Goal: Obtain resource: Download file/media

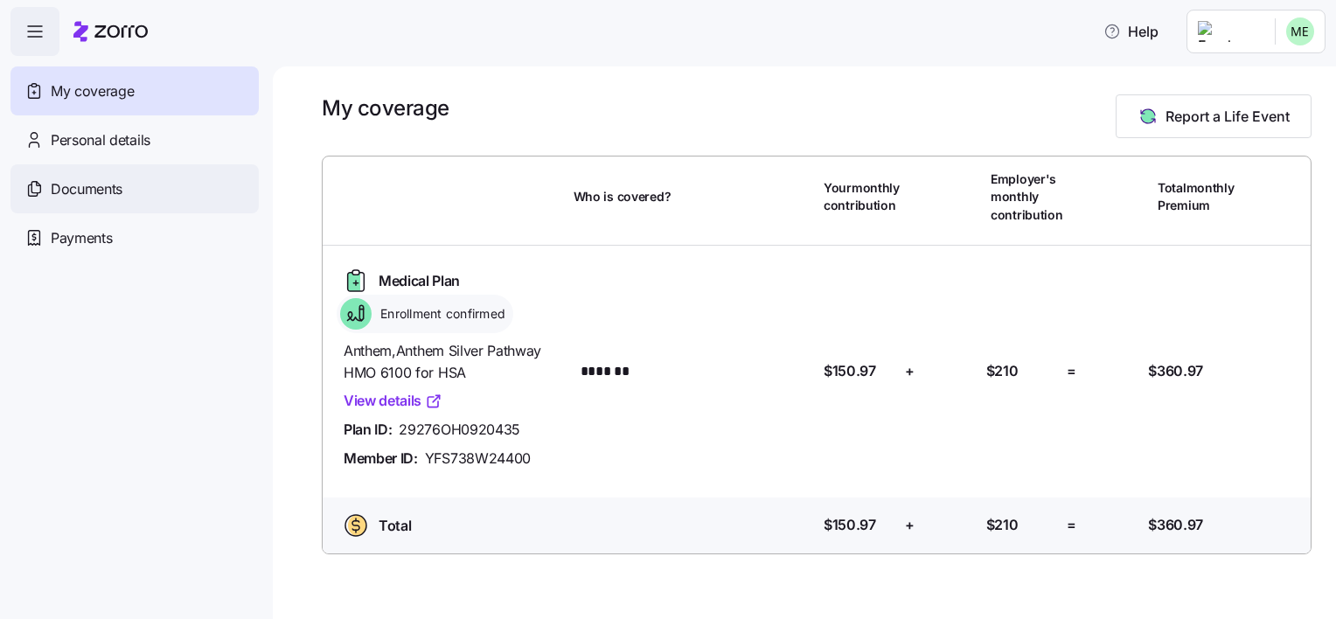
click at [182, 184] on div "Documents" at bounding box center [134, 188] width 248 height 49
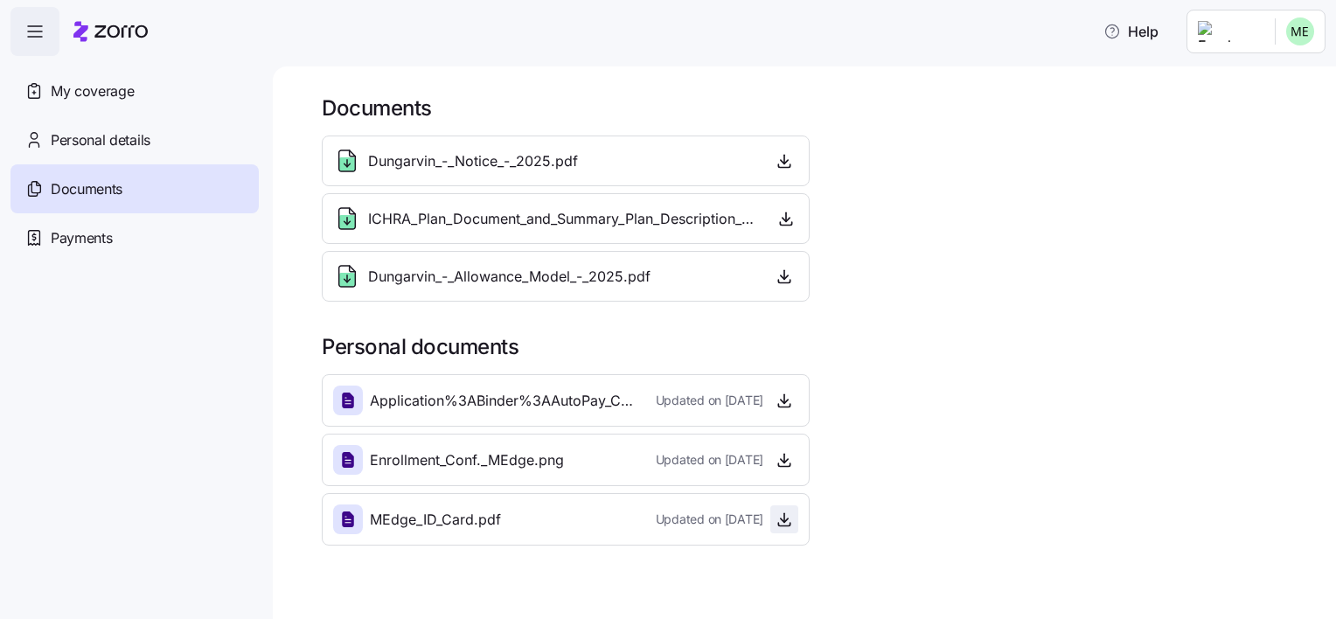
click at [777, 520] on icon "button" at bounding box center [783, 518] width 17 height 17
click at [787, 455] on icon "button" at bounding box center [783, 459] width 17 height 17
click at [789, 405] on icon "button" at bounding box center [783, 406] width 11 height 3
click at [129, 216] on div "Payments" at bounding box center [134, 237] width 248 height 49
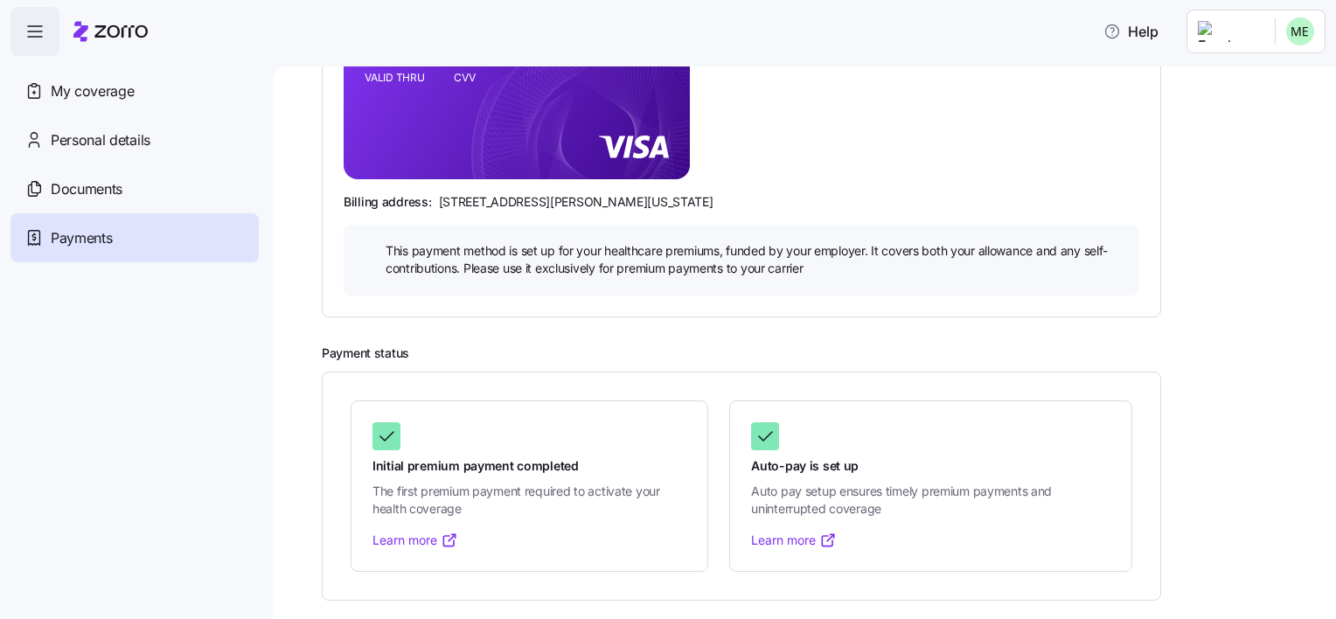
scroll to position [365, 0]
click at [792, 532] on link "Learn more" at bounding box center [794, 540] width 86 height 17
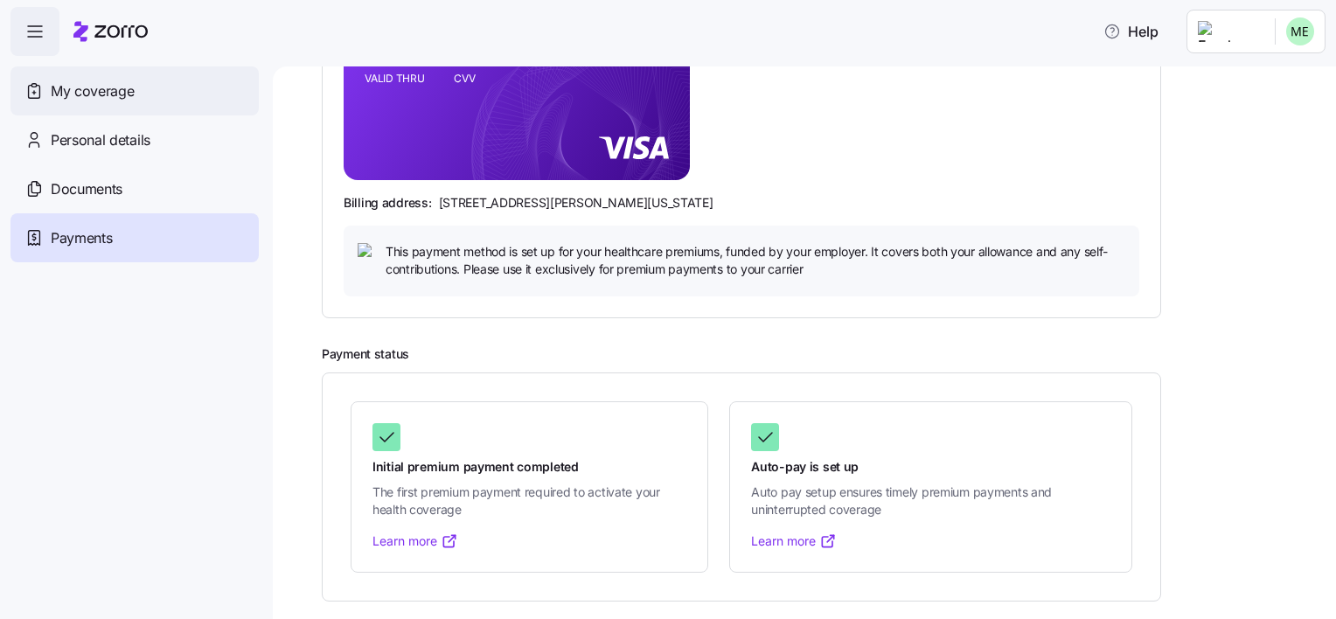
click at [148, 88] on div "My coverage" at bounding box center [134, 90] width 248 height 49
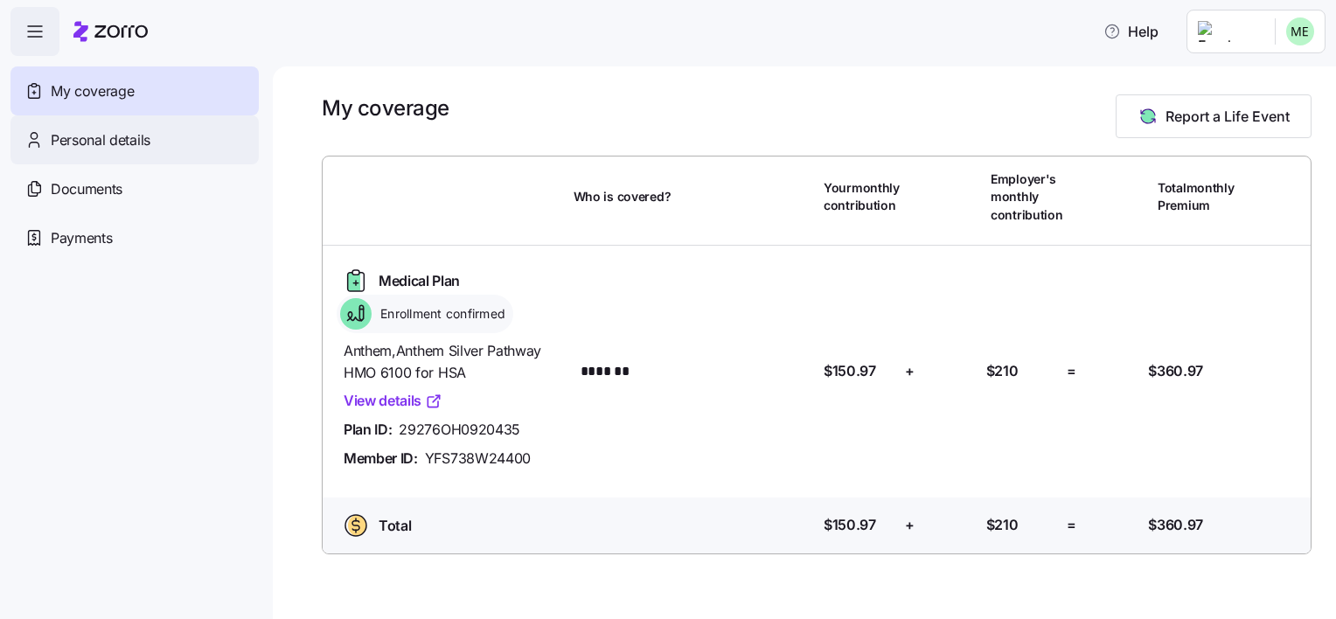
click at [124, 138] on span "Personal details" at bounding box center [101, 140] width 100 height 22
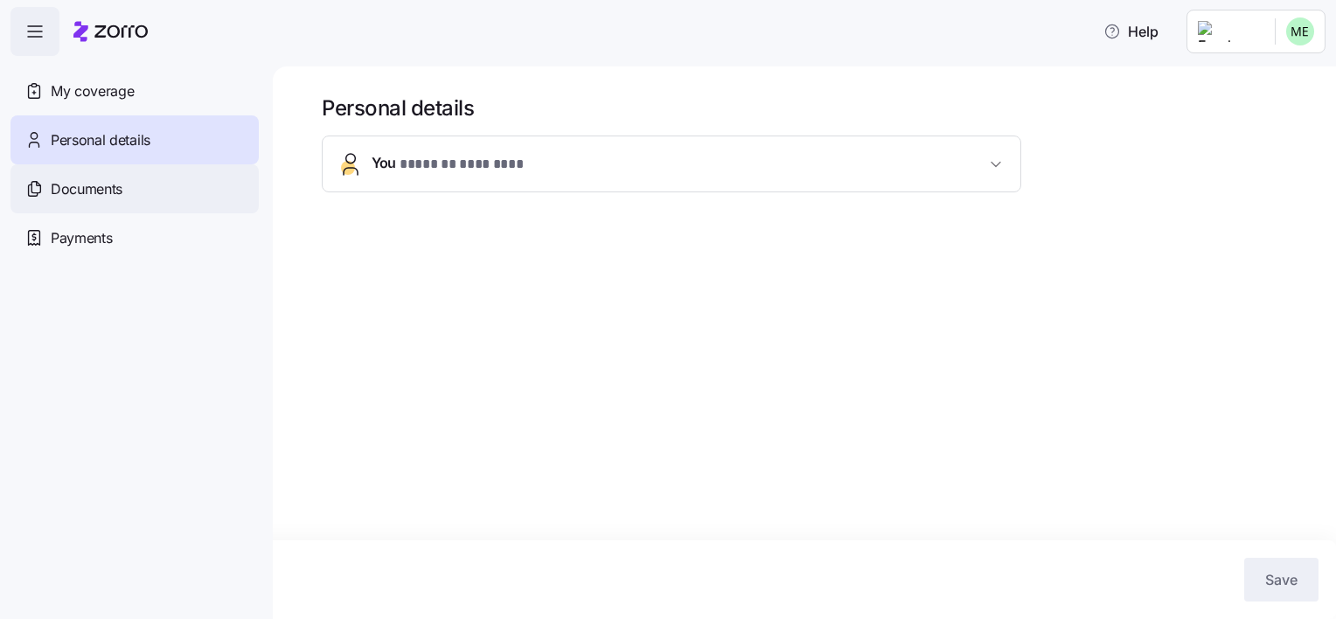
click at [120, 181] on span "Documents" at bounding box center [87, 189] width 72 height 22
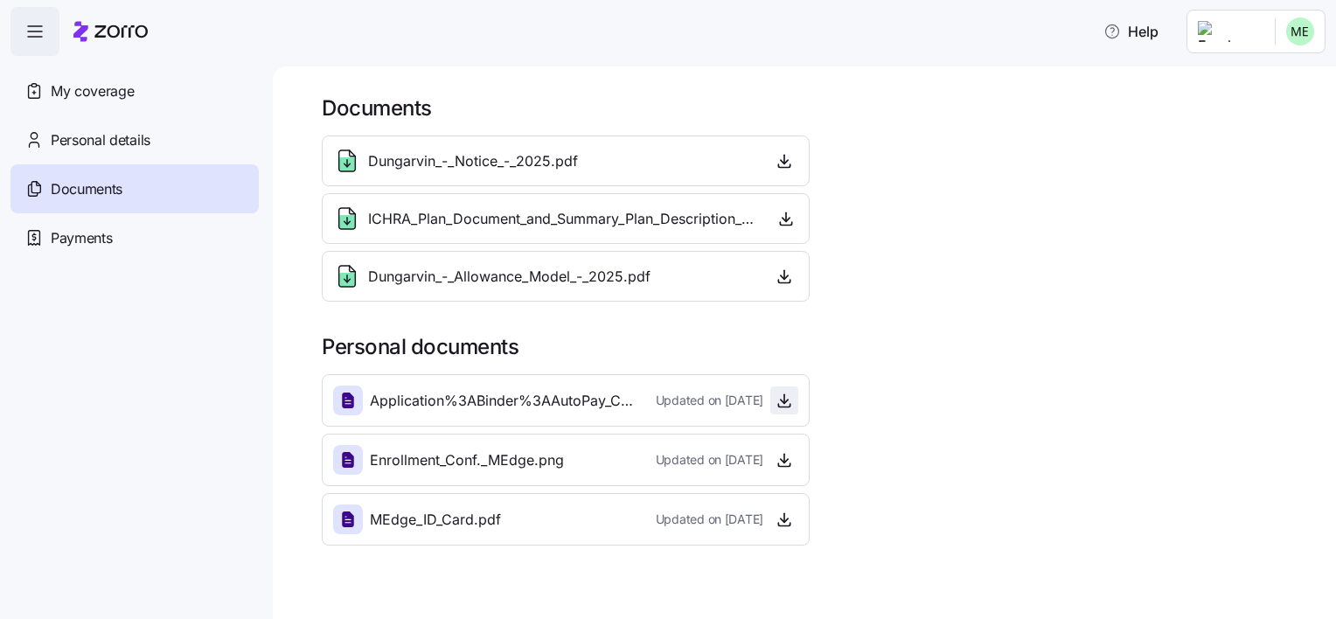
click at [786, 396] on icon "button" at bounding box center [783, 400] width 17 height 17
